Goal: Task Accomplishment & Management: Manage account settings

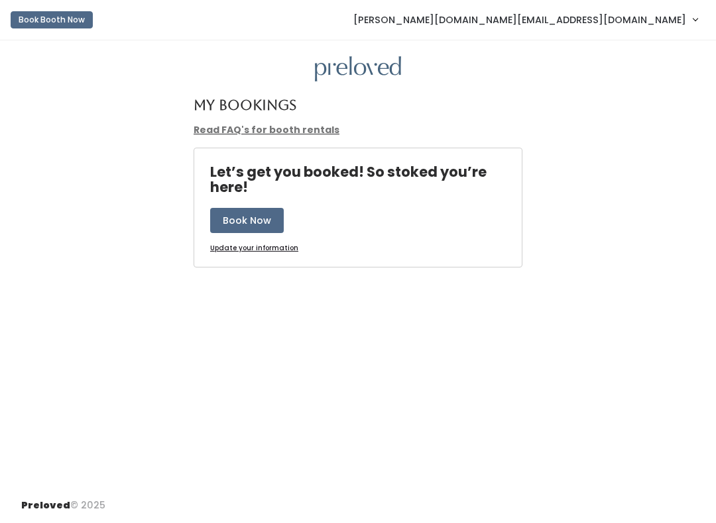
click at [657, 19] on span "[PERSON_NAME][DOMAIN_NAME][EMAIL_ADDRESS][DOMAIN_NAME]" at bounding box center [519, 20] width 333 height 15
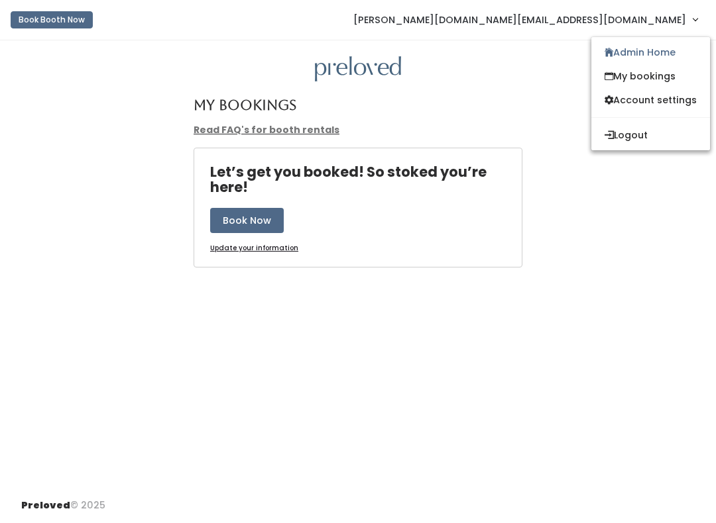
click at [676, 72] on link "My bookings" at bounding box center [650, 76] width 119 height 24
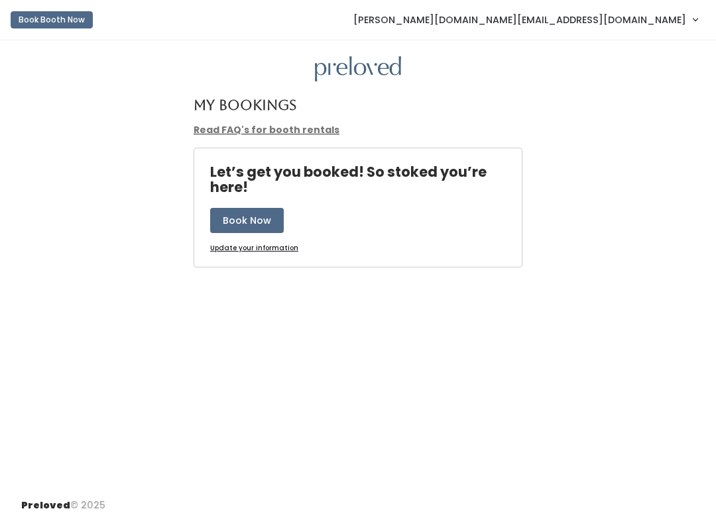
click at [671, 21] on span "[PERSON_NAME][DOMAIN_NAME][EMAIL_ADDRESS][DOMAIN_NAME]" at bounding box center [519, 20] width 333 height 15
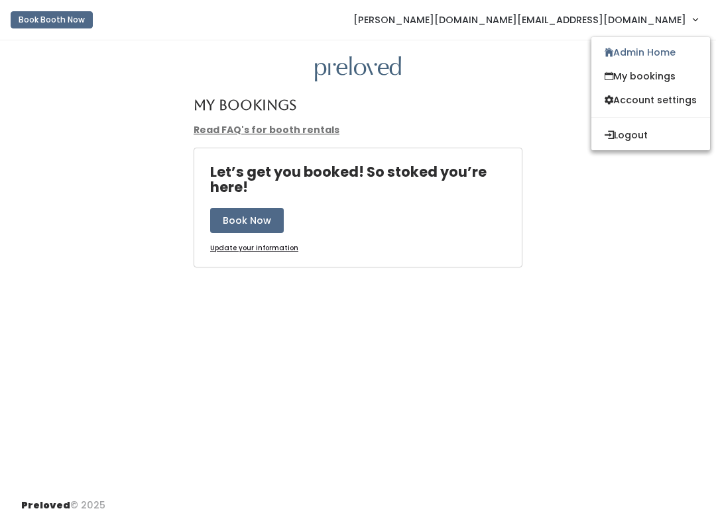
click at [682, 57] on link "Admin Home" at bounding box center [650, 52] width 119 height 24
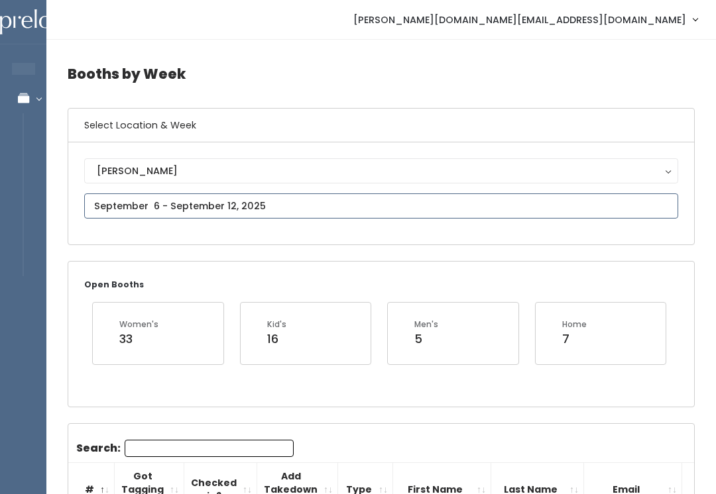
click at [292, 211] on input "text" at bounding box center [381, 205] width 594 height 25
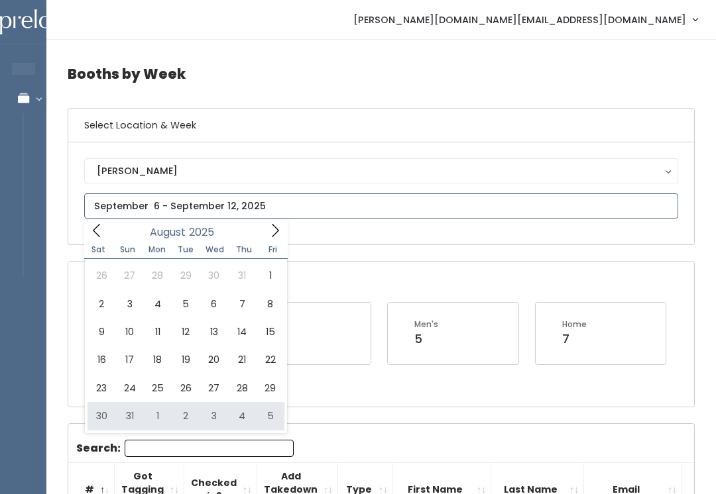
type input "[DATE] to [DATE]"
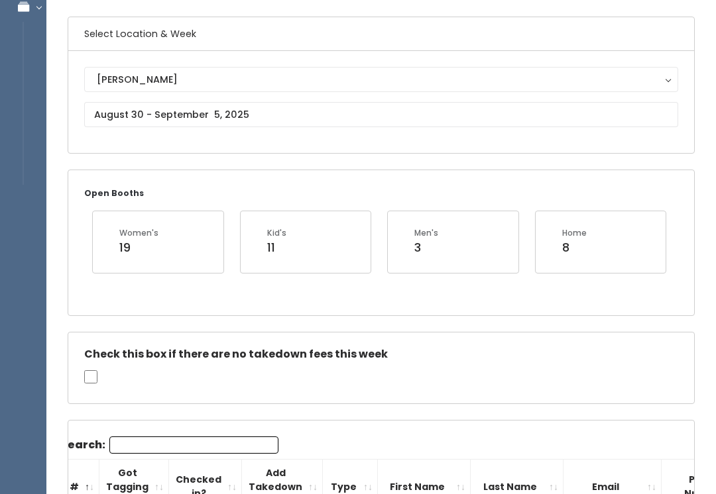
scroll to position [92, 0]
